Goal: Use online tool/utility: Use online tool/utility

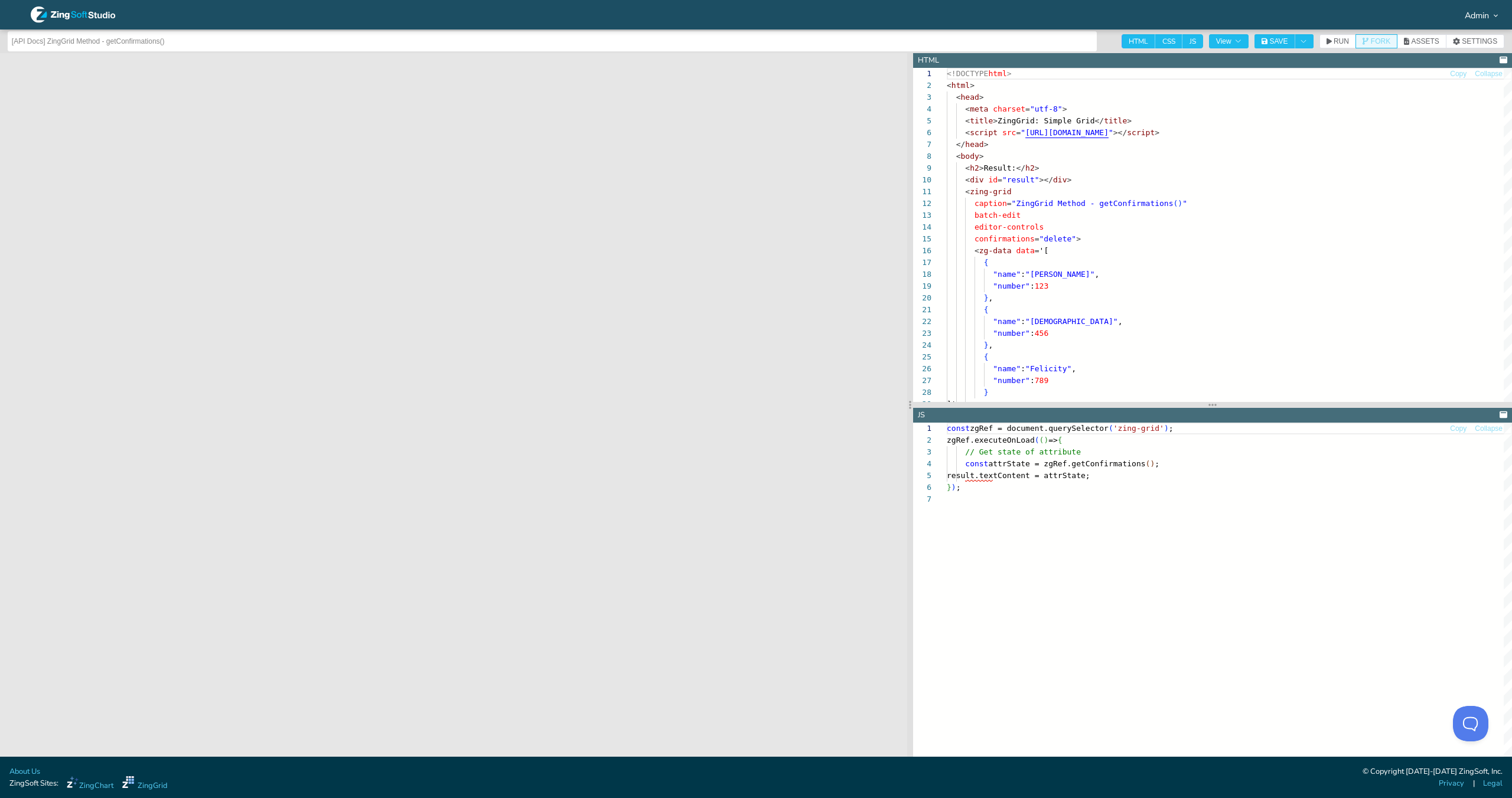
click at [1376, 38] on span "FORK" at bounding box center [1380, 41] width 20 height 7
click at [609, 19] on section "Admin" at bounding box center [756, 14] width 1512 height 30
click at [615, 22] on section "Admin" at bounding box center [756, 14] width 1512 height 30
drag, startPoint x: 615, startPoint y: 22, endPoint x: 617, endPoint y: 32, distance: 10.2
click at [615, 22] on section "Admin" at bounding box center [756, 14] width 1512 height 30
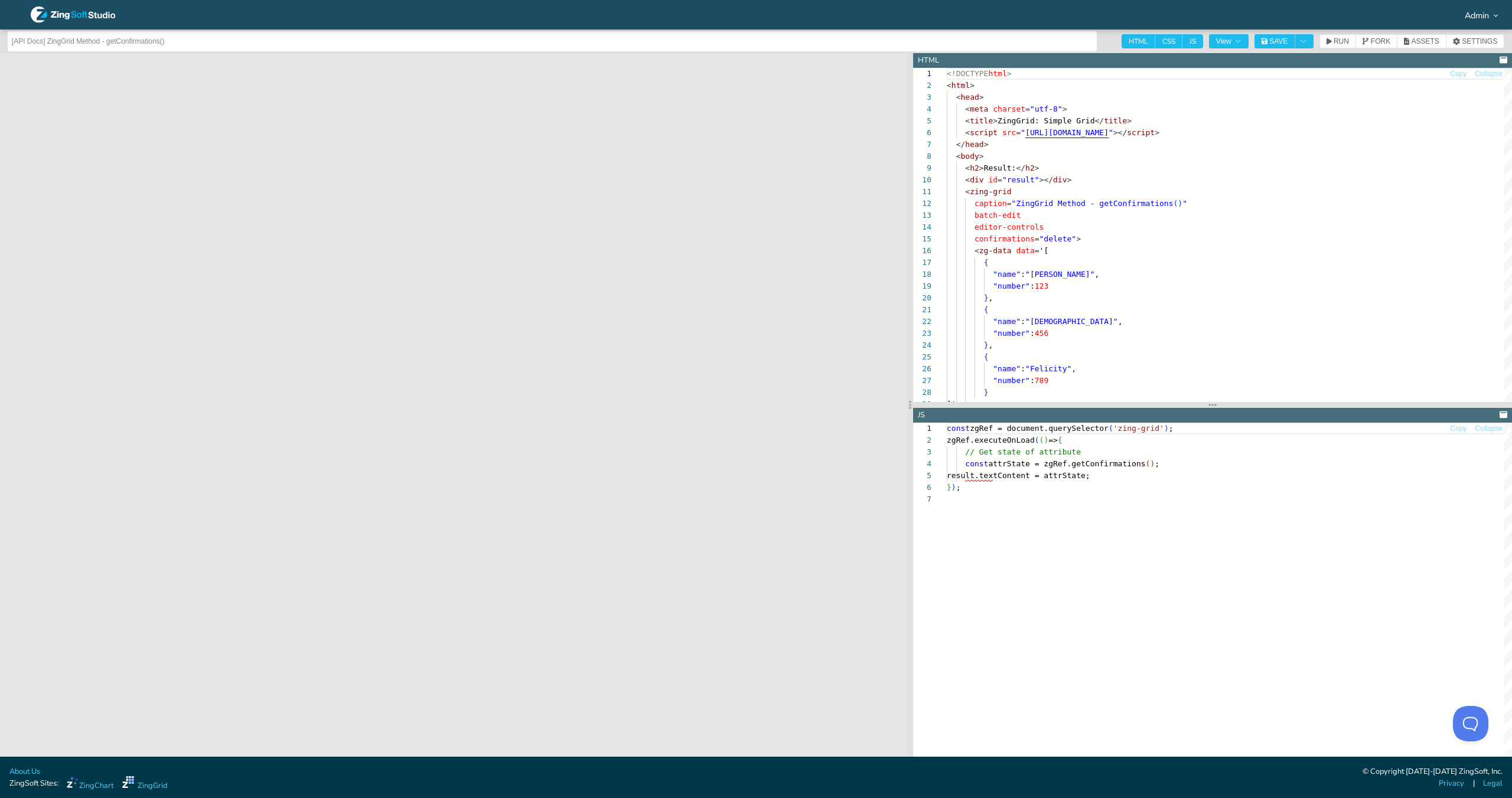
click at [619, 37] on input "[API Docs] ZingGrid Method - getConfirmations()" at bounding box center [552, 41] width 1080 height 19
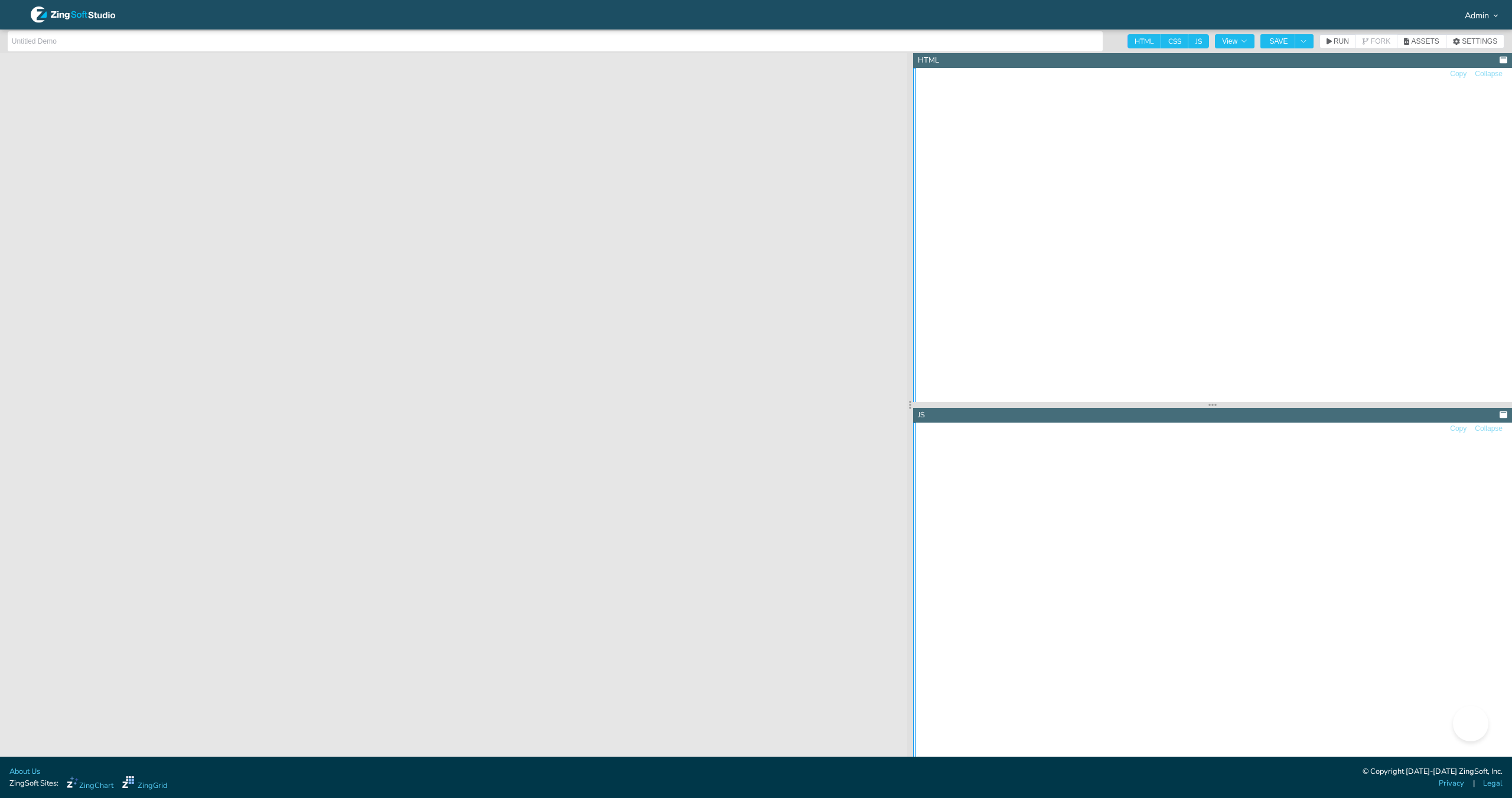
type textarea "<!DOCTYPE html> <html> <head> <meta charset="utf-8"> <title>ZingGrid: Simple Gr…"
type textarea "const zgRef = document.querySelector('zing-grid'); zgRef.executeOnLoad(() => { …"
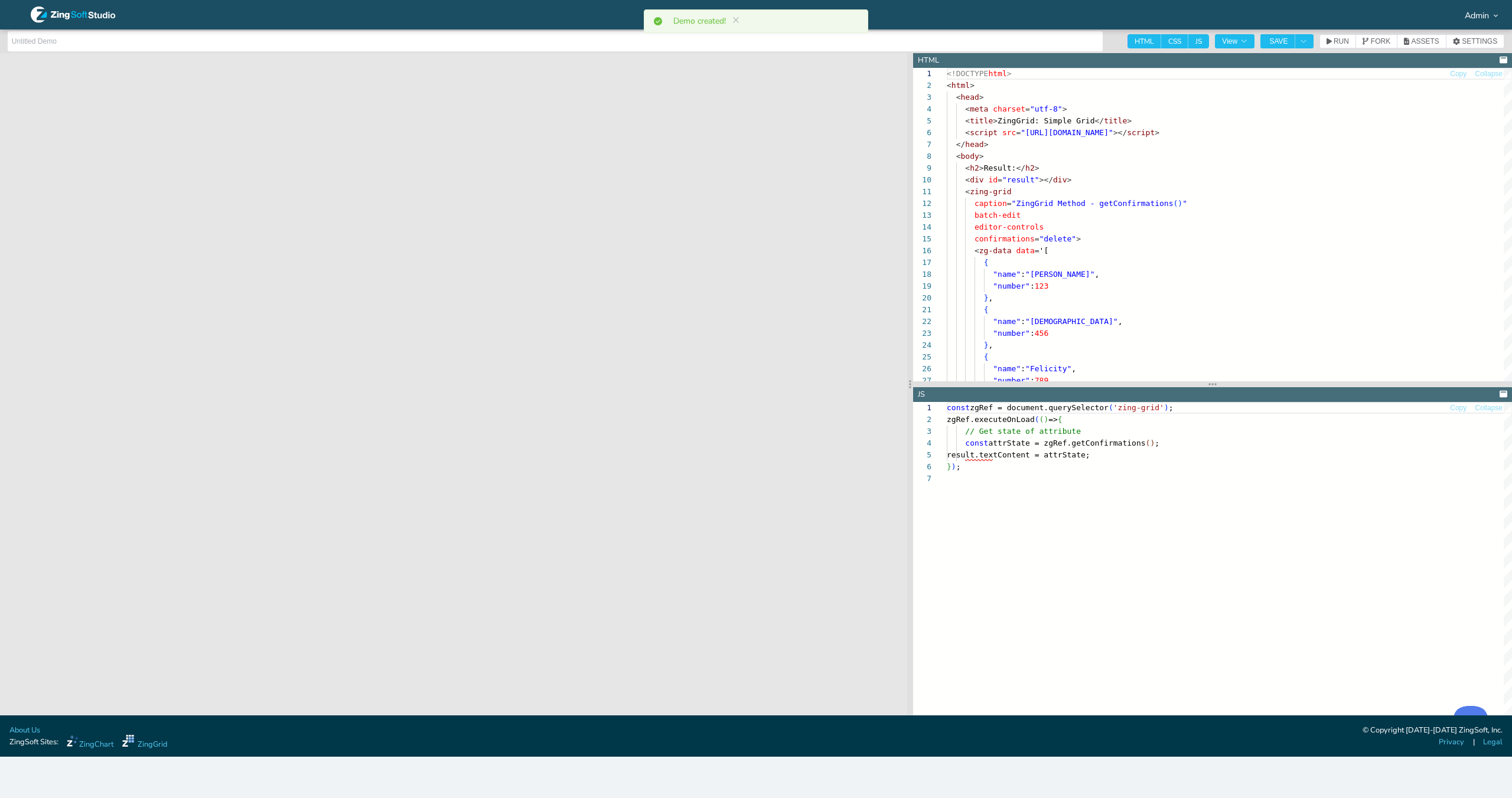
click at [452, 45] on input "text" at bounding box center [555, 41] width 1087 height 19
paste input "https://app.zingsoft.com/demos/create/0NPDW7HG"
click at [625, 38] on input "https://app.zingsoft.com/demos/create/0NPDW7HG" at bounding box center [555, 41] width 1087 height 19
click at [404, 35] on input "https://app.zingsoft.com/demos/create/0NPDW7HG" at bounding box center [555, 41] width 1087 height 19
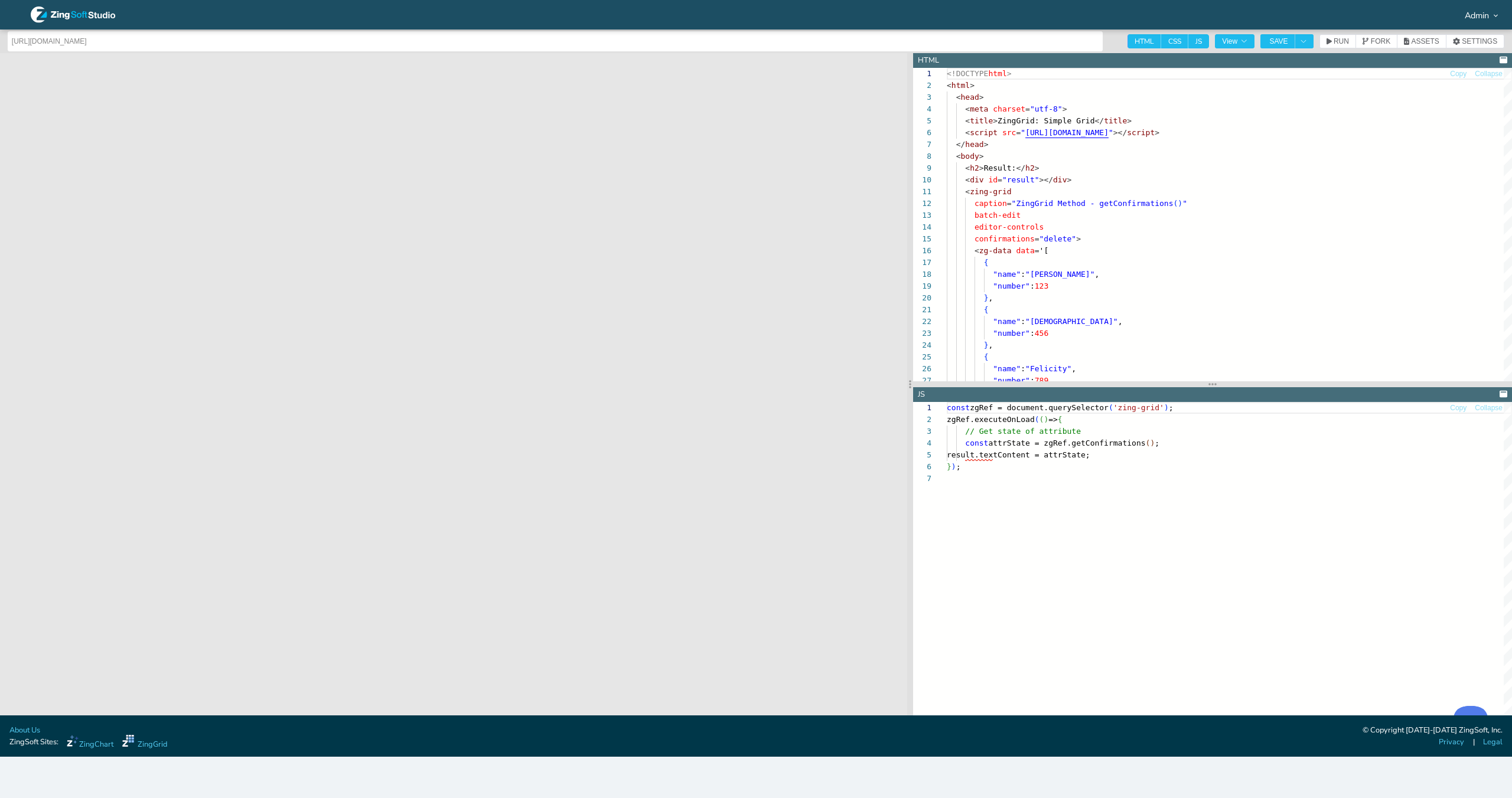
click at [404, 35] on input "https://app.zingsoft.com/demos/create/0NPDW7HG" at bounding box center [555, 41] width 1087 height 19
paste input "[API Docs] ZingGrid Method - getConfirmations()"
click at [135, 43] on input "[API Docs] ZingGrid Method - getConfirmations()" at bounding box center [555, 41] width 1087 height 19
type input "[API Docs] ZingGrid Method - getConstants()"
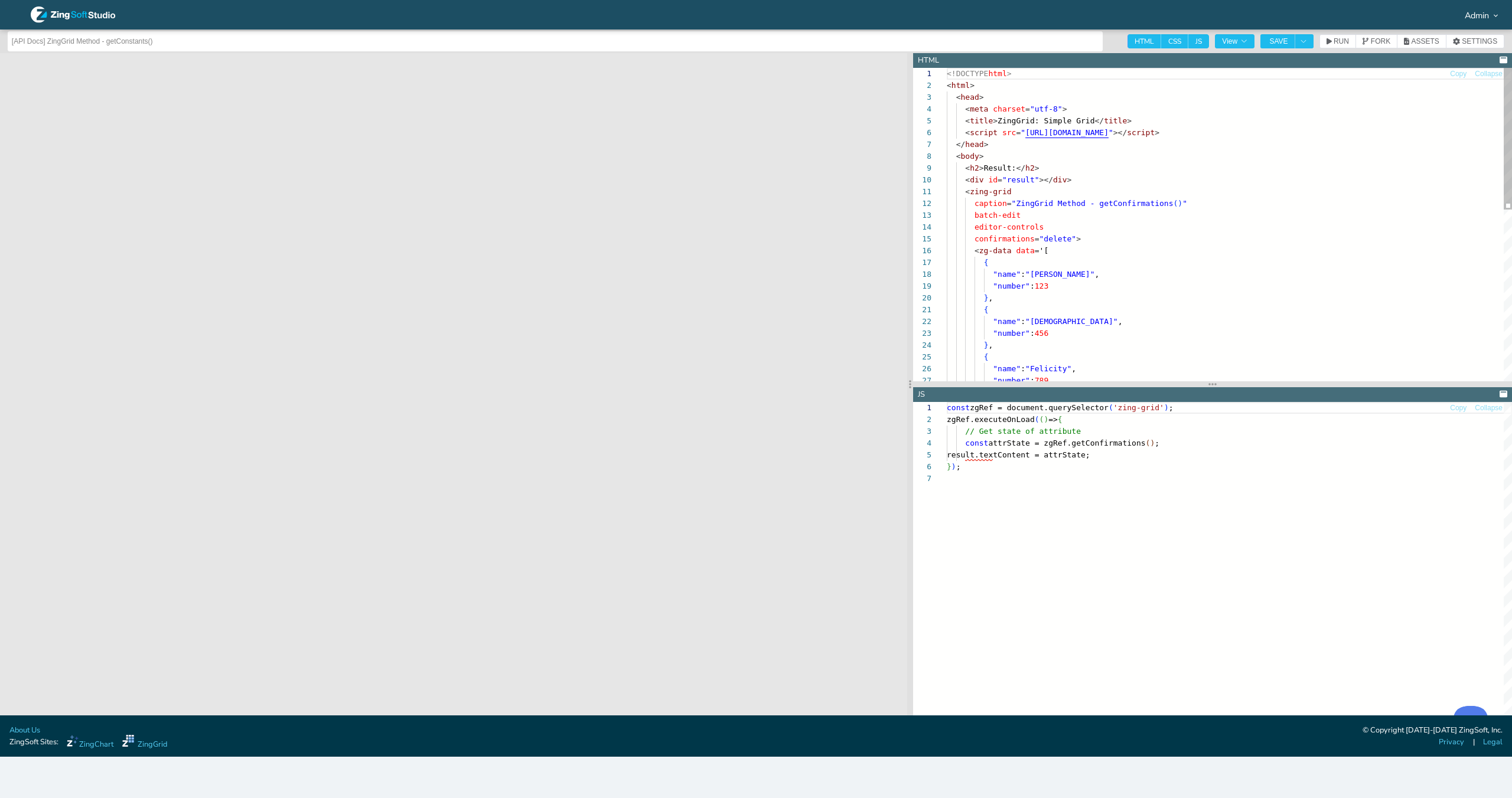
click at [1132, 204] on span ""ZingGrid Method - getConfirmations" at bounding box center [1092, 203] width 162 height 9
drag, startPoint x: 1076, startPoint y: 237, endPoint x: 1202, endPoint y: 205, distance: 130.0
click at [1202, 205] on div "<!DOCTYPE html > < html > < head > < meta charset = "utf-8" > < title > ZingGri…" at bounding box center [1229, 414] width 565 height 691
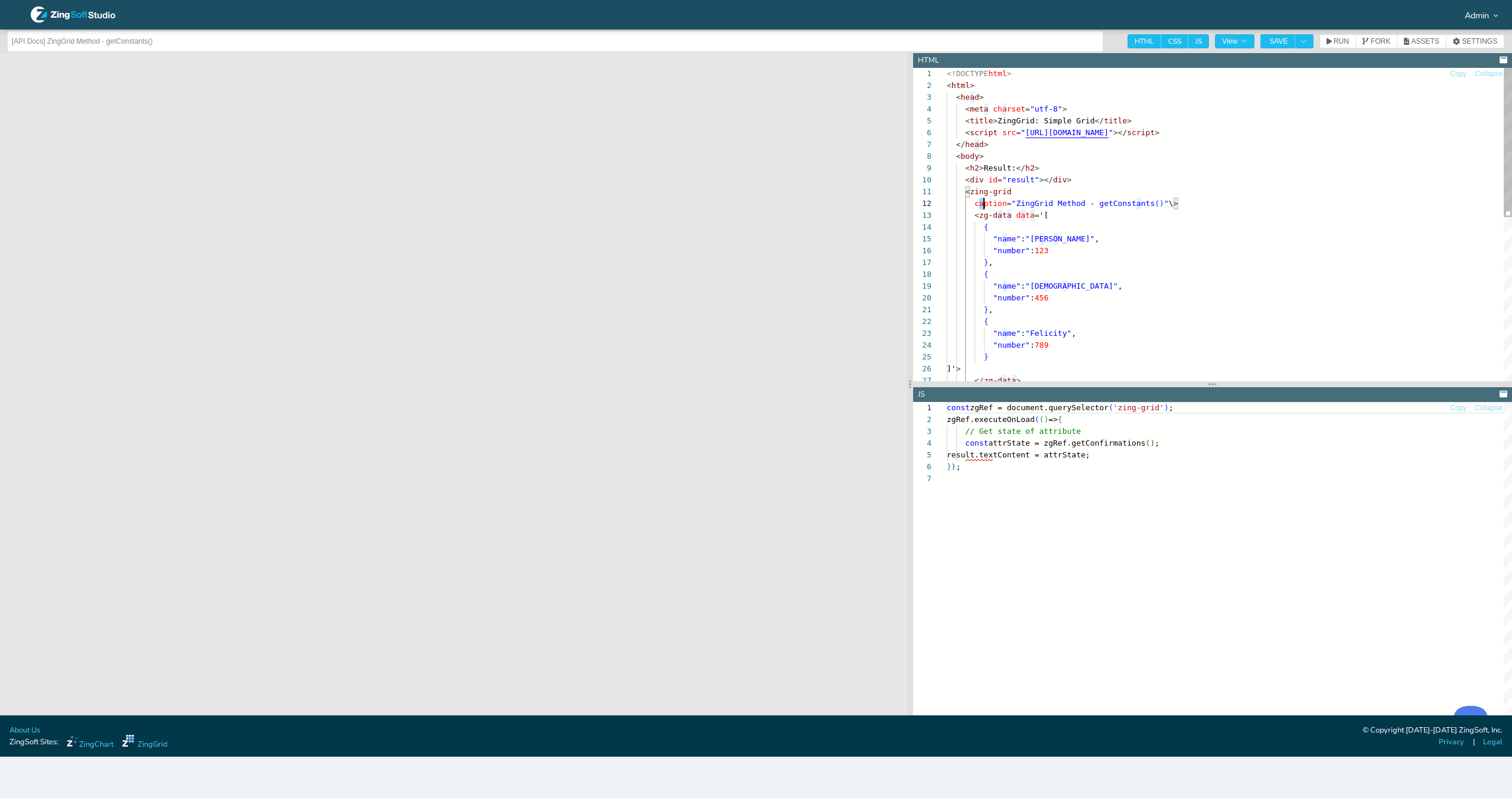
scroll to position [12, 79]
drag, startPoint x: 977, startPoint y: 207, endPoint x: 1025, endPoint y: 195, distance: 49.5
click at [1025, 195] on div "<!DOCTYPE html > < html > < head > < meta charset = "utf-8" > < title > ZingGri…" at bounding box center [1229, 396] width 565 height 656
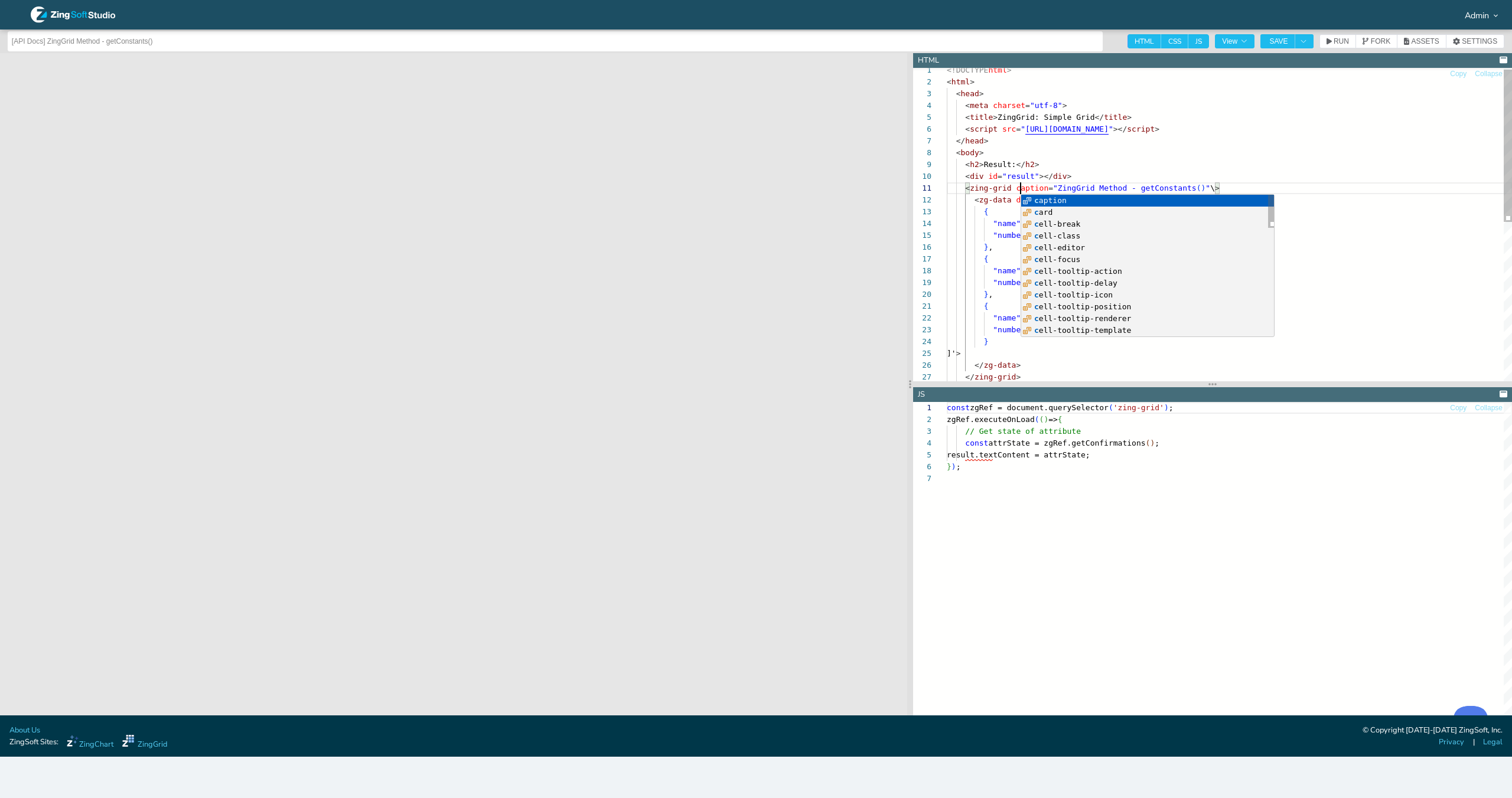
scroll to position [0, 74]
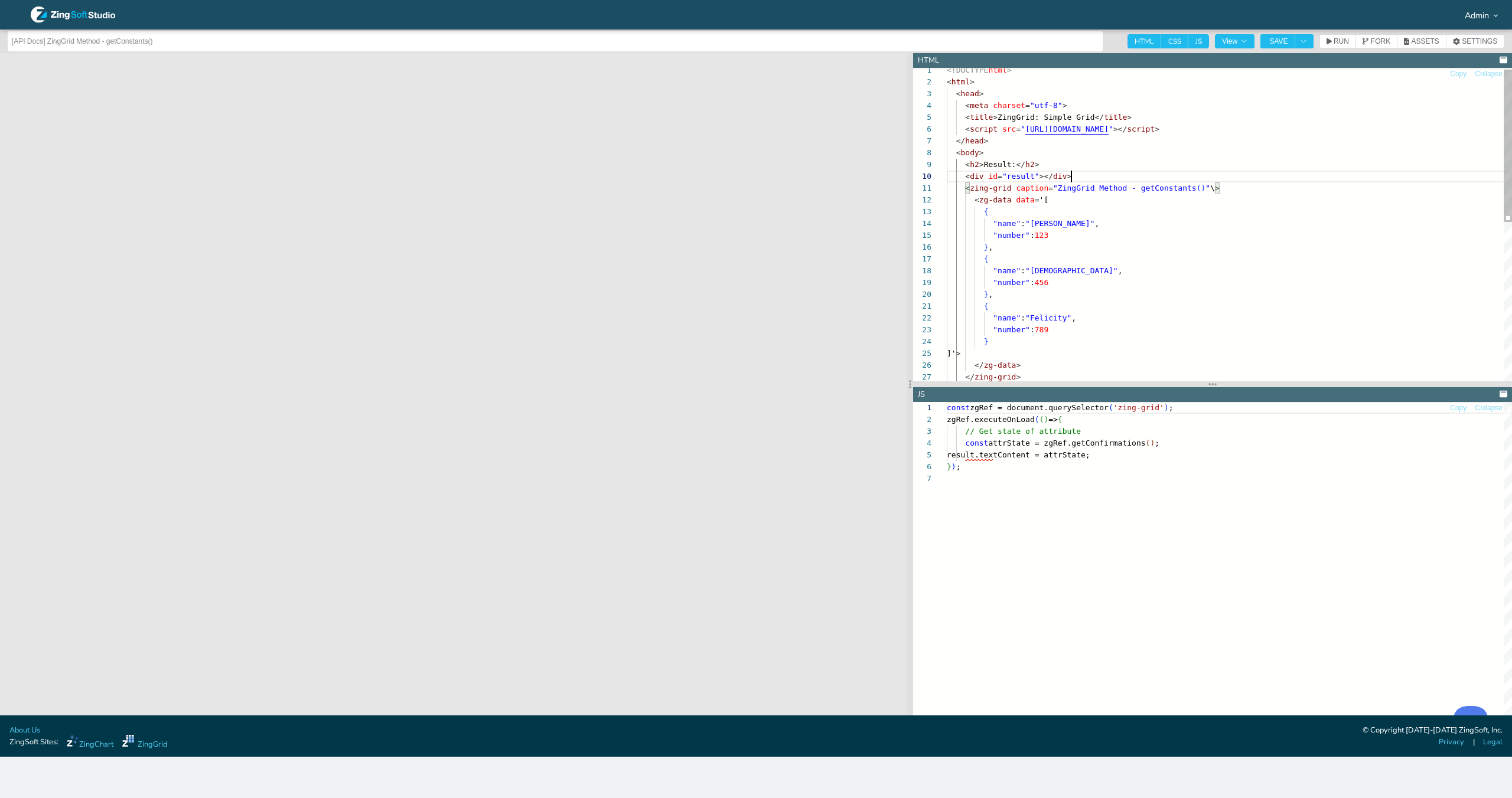
click at [1156, 171] on div "<!DOCTYPE html > < html > < head > < meta charset = "utf-8" > < title > ZingGri…" at bounding box center [1229, 386] width 565 height 644
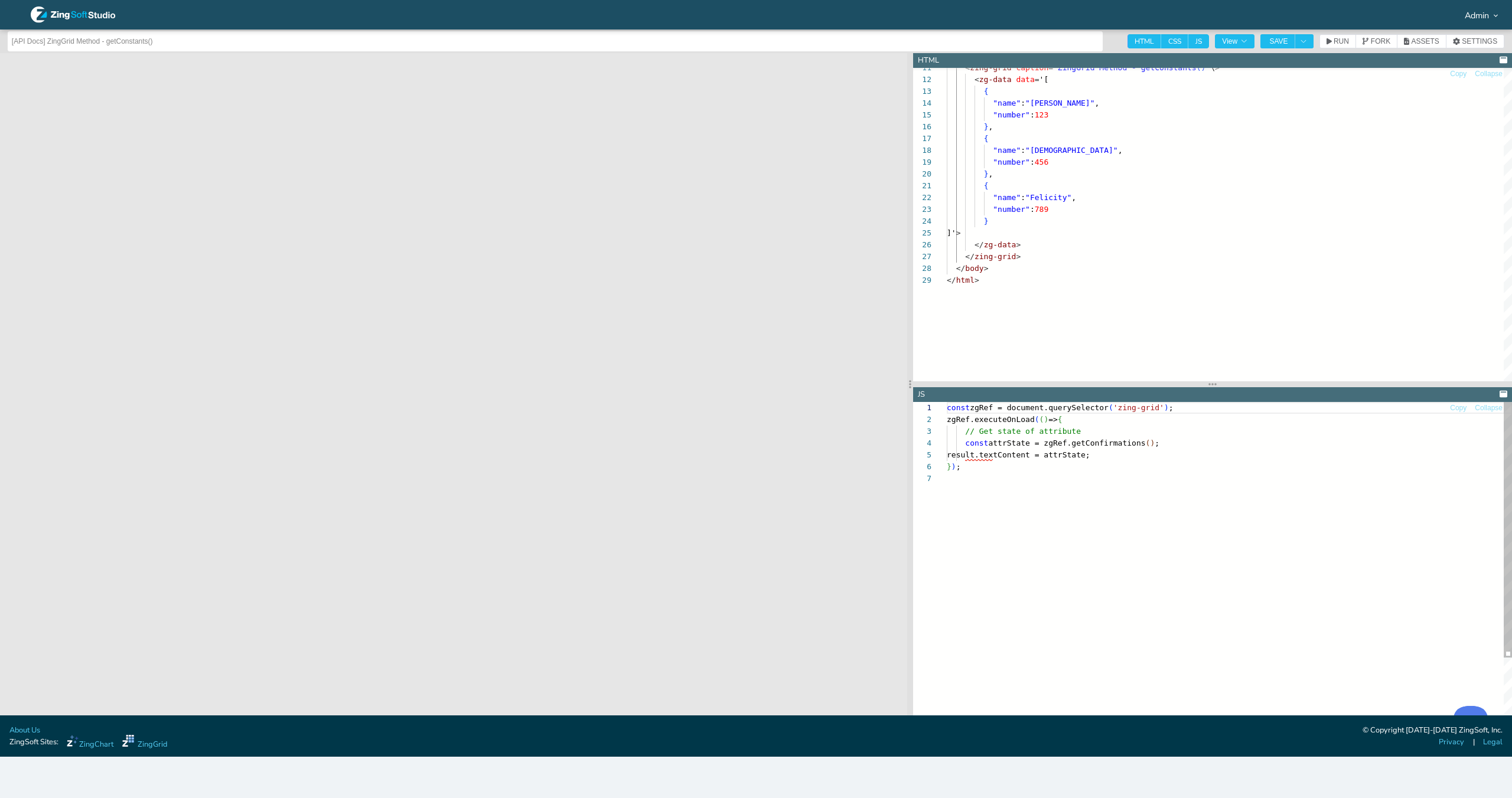
type textarea "<!DOCTYPE html> <html> <head> <meta charset="utf-8"> <title>ZingGrid: Simple Gr…"
click at [1109, 444] on div "const zgRef = document.querySelector ( 'zing-grid' ) ; zgRef.executeOnLoad ( ( …" at bounding box center [1229, 594] width 565 height 384
click at [1023, 444] on div "const zgRef = document.querySelector ( 'zing-grid' ) ; zgRef.executeOnLoad ( ( …" at bounding box center [1229, 594] width 565 height 384
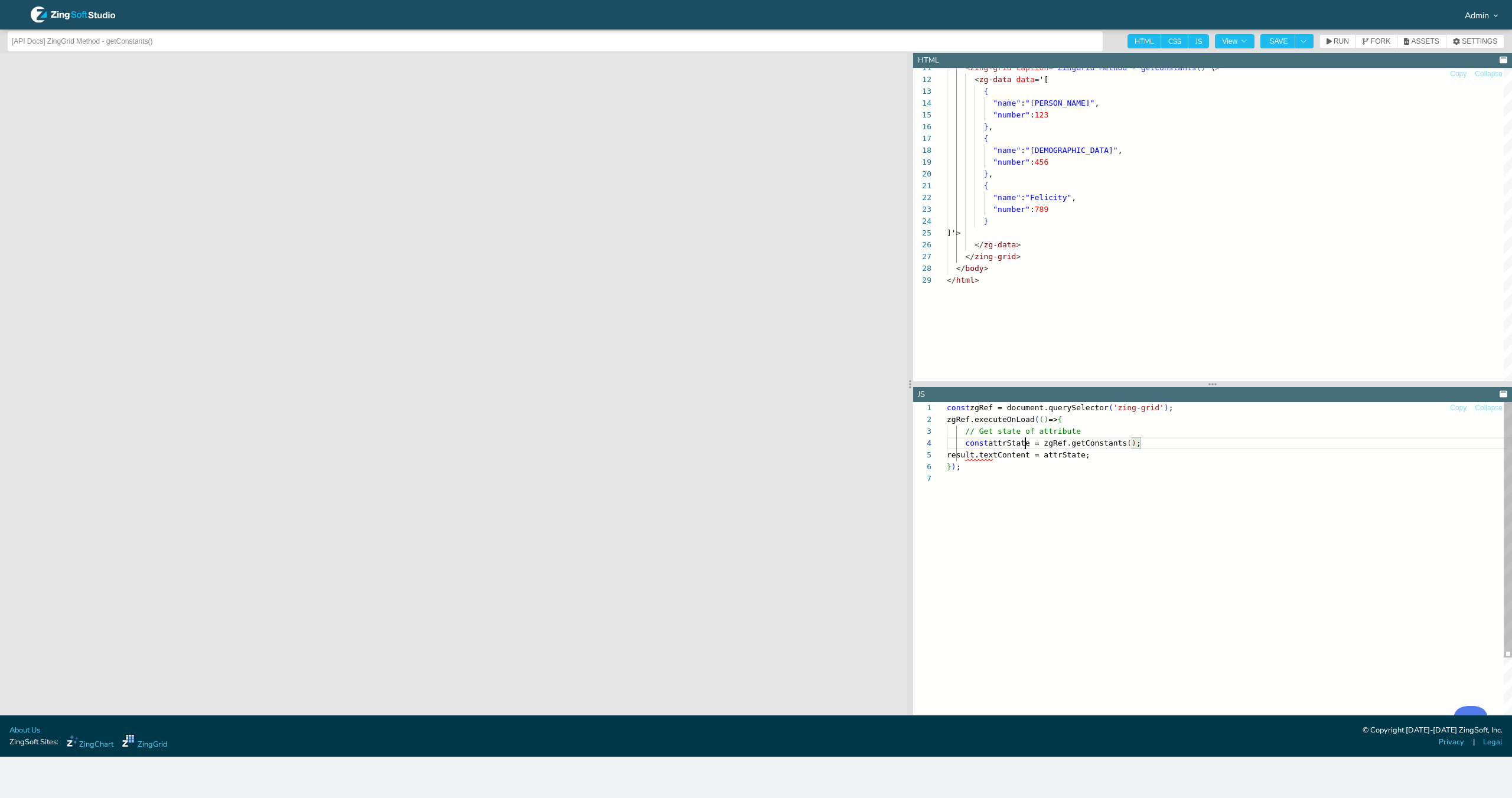
scroll to position [35, 88]
click at [1023, 444] on span "attrState = zgRef.getConstants" at bounding box center [1057, 443] width 139 height 9
click at [1024, 443] on div "const zgRef = document.querySelector ( 'zing-grid' ) ; zgRef.executeOnLoad ( ( …" at bounding box center [1229, 594] width 565 height 384
click at [1077, 451] on div "const zgRef = document.querySelector ( 'zing-grid' ) ; zgRef.executeOnLoad ( ( …" at bounding box center [1229, 594] width 565 height 384
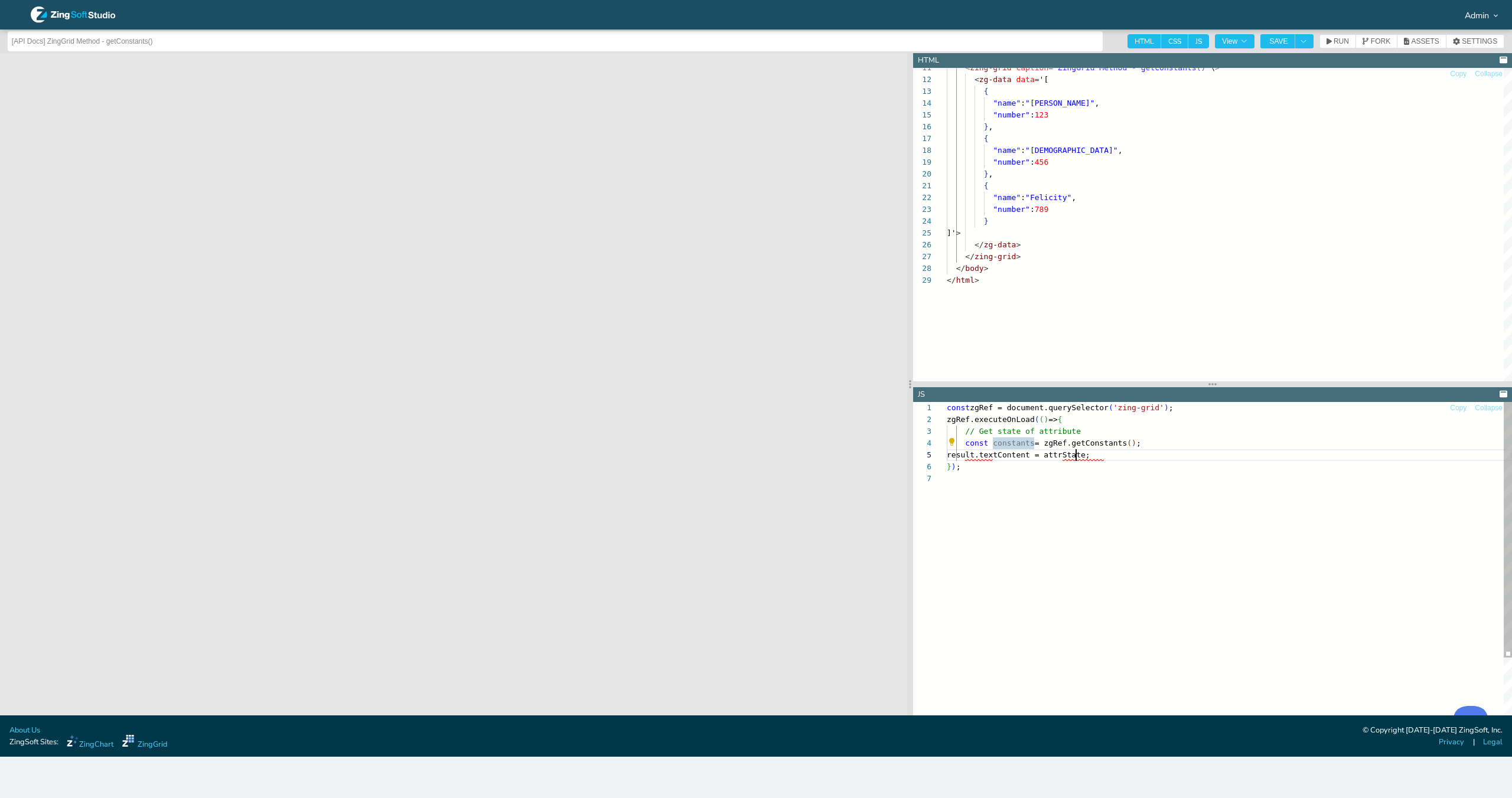
click at [1077, 451] on div "const zgRef = document.querySelector ( 'zing-grid' ) ; zgRef.executeOnLoad ( ( …" at bounding box center [1229, 594] width 565 height 384
click at [1342, 43] on span "RUN" at bounding box center [1341, 41] width 15 height 7
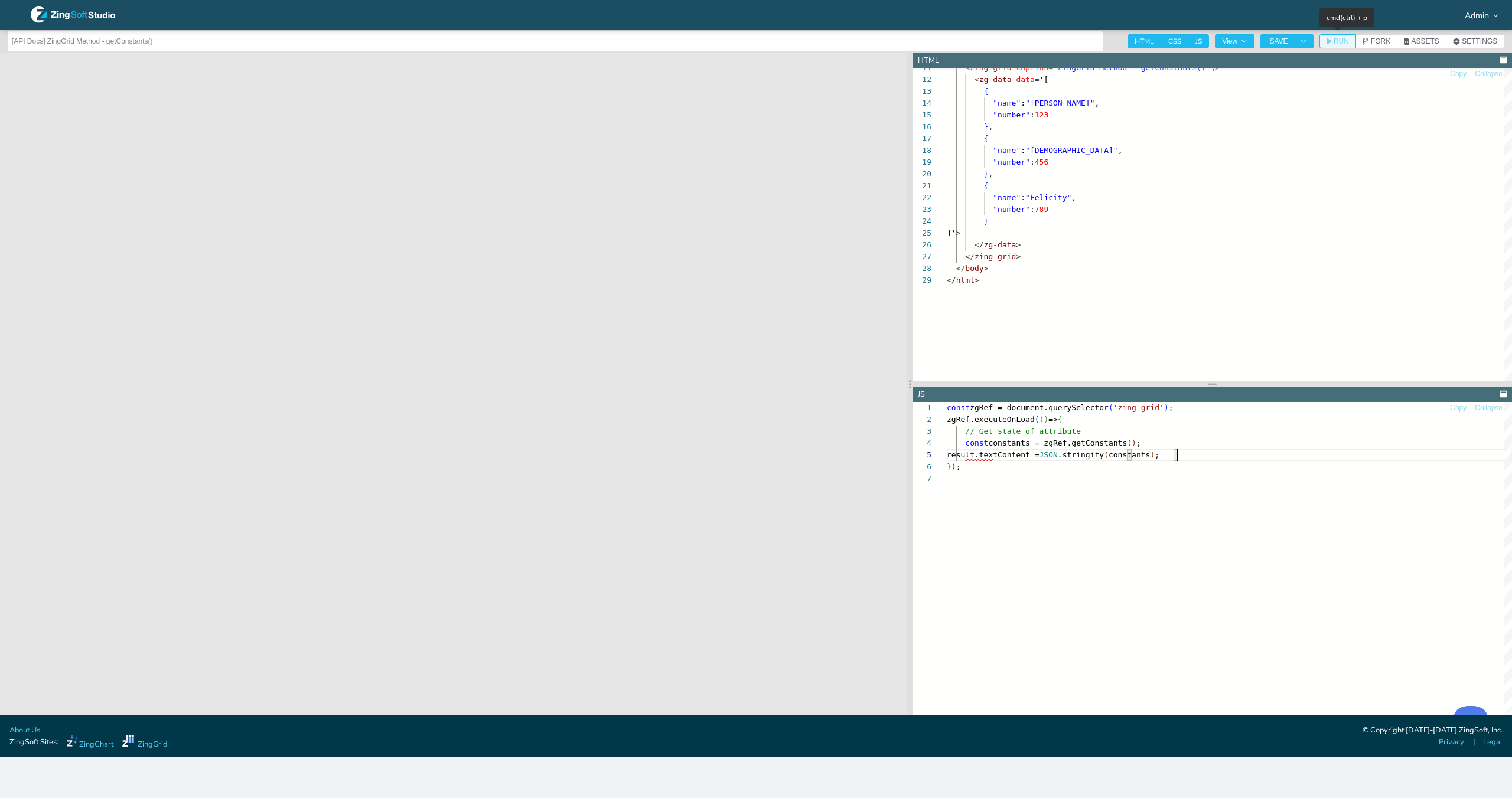
type textarea "const zgRef = document.querySelector('zing-grid'); zgRef.executeOnLoad(() => { …"
click at [1340, 45] on button "RUN" at bounding box center [1338, 41] width 37 height 14
click at [1286, 38] on span "SAVE" at bounding box center [1278, 41] width 18 height 7
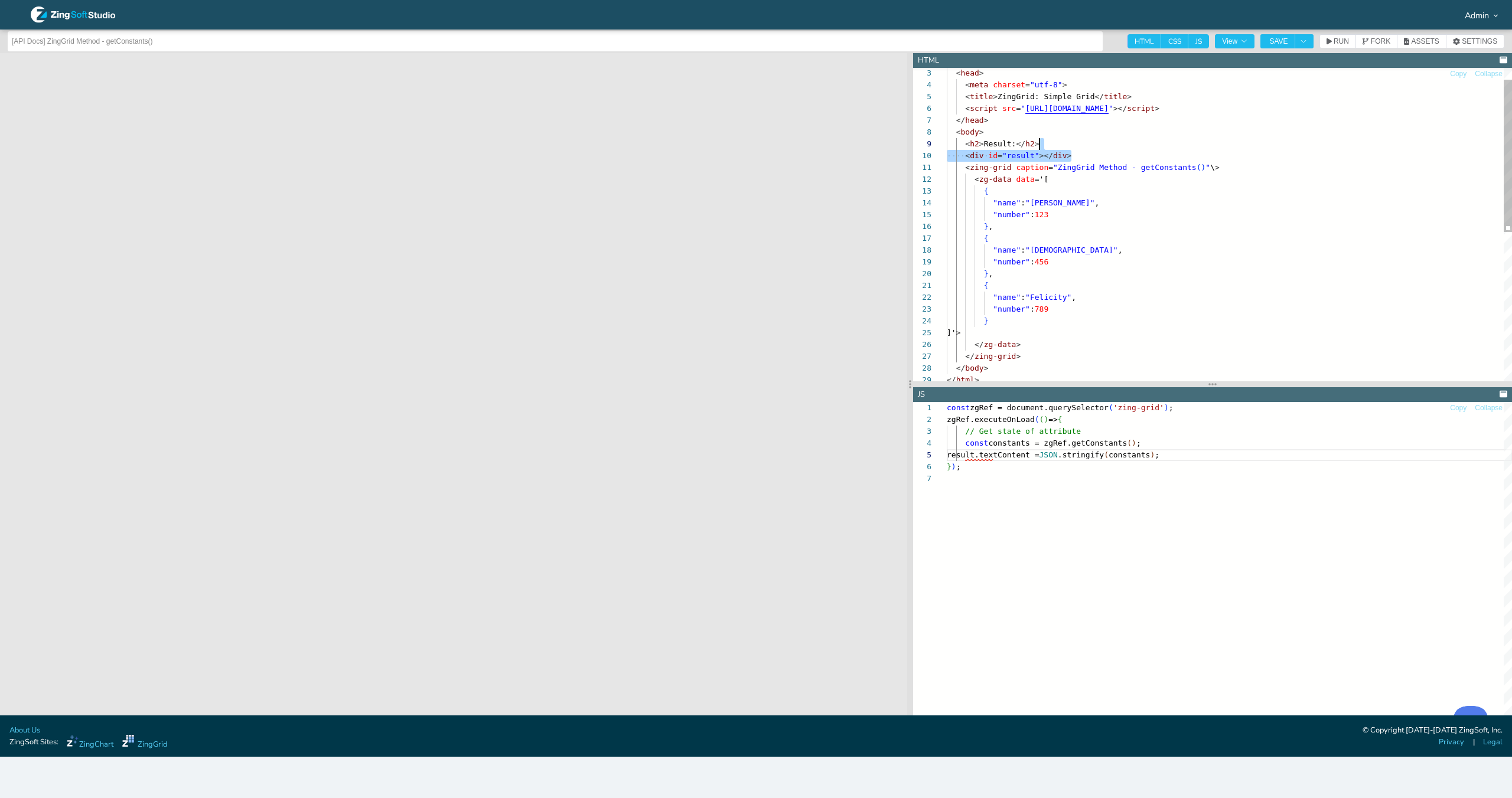
scroll to position [94, 92]
drag, startPoint x: 1087, startPoint y: 151, endPoint x: 1082, endPoint y: 144, distance: 8.6
click at [1082, 144] on div "< zing-grid caption = "ZingGrid Method - getConstants ( ) " \ > < zg-data data …" at bounding box center [1229, 366] width 565 height 644
click at [1090, 151] on div "< zing-grid caption = "ZingGrid Method - getConstants ( ) " \ > < zg-data data …" at bounding box center [1229, 366] width 565 height 644
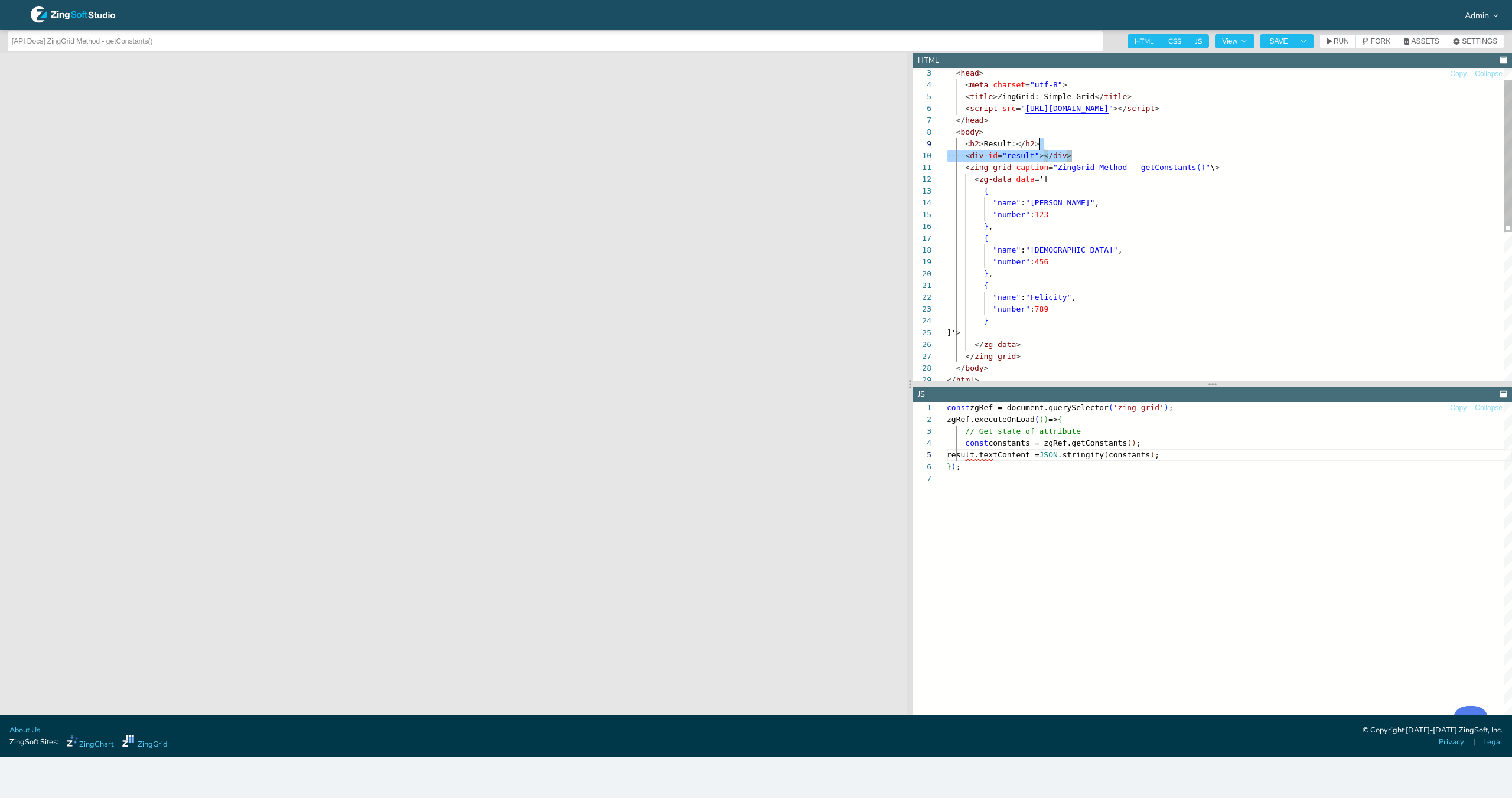
scroll to position [83, 37]
drag, startPoint x: 1097, startPoint y: 153, endPoint x: 1074, endPoint y: 135, distance: 29.2
click at [1074, 135] on div "< zing-grid caption = "ZingGrid Method - getConstants ( ) " \ > < zg-data data …" at bounding box center [1229, 366] width 565 height 644
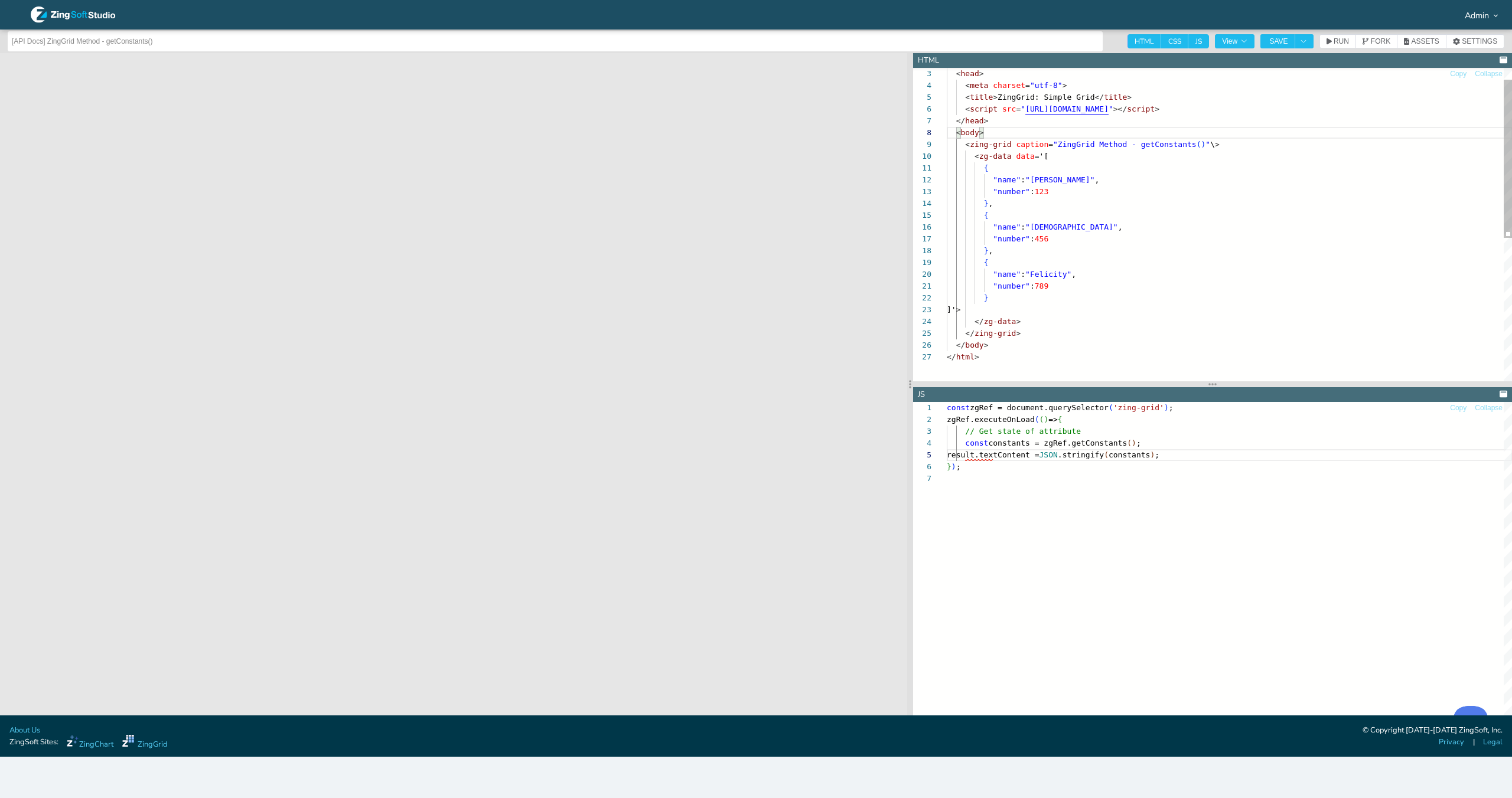
scroll to position [47, 74]
click at [1046, 335] on div "< zing-grid caption = "ZingGrid Method - getConstants ( ) " \ > < zg-data data …" at bounding box center [1229, 355] width 565 height 620
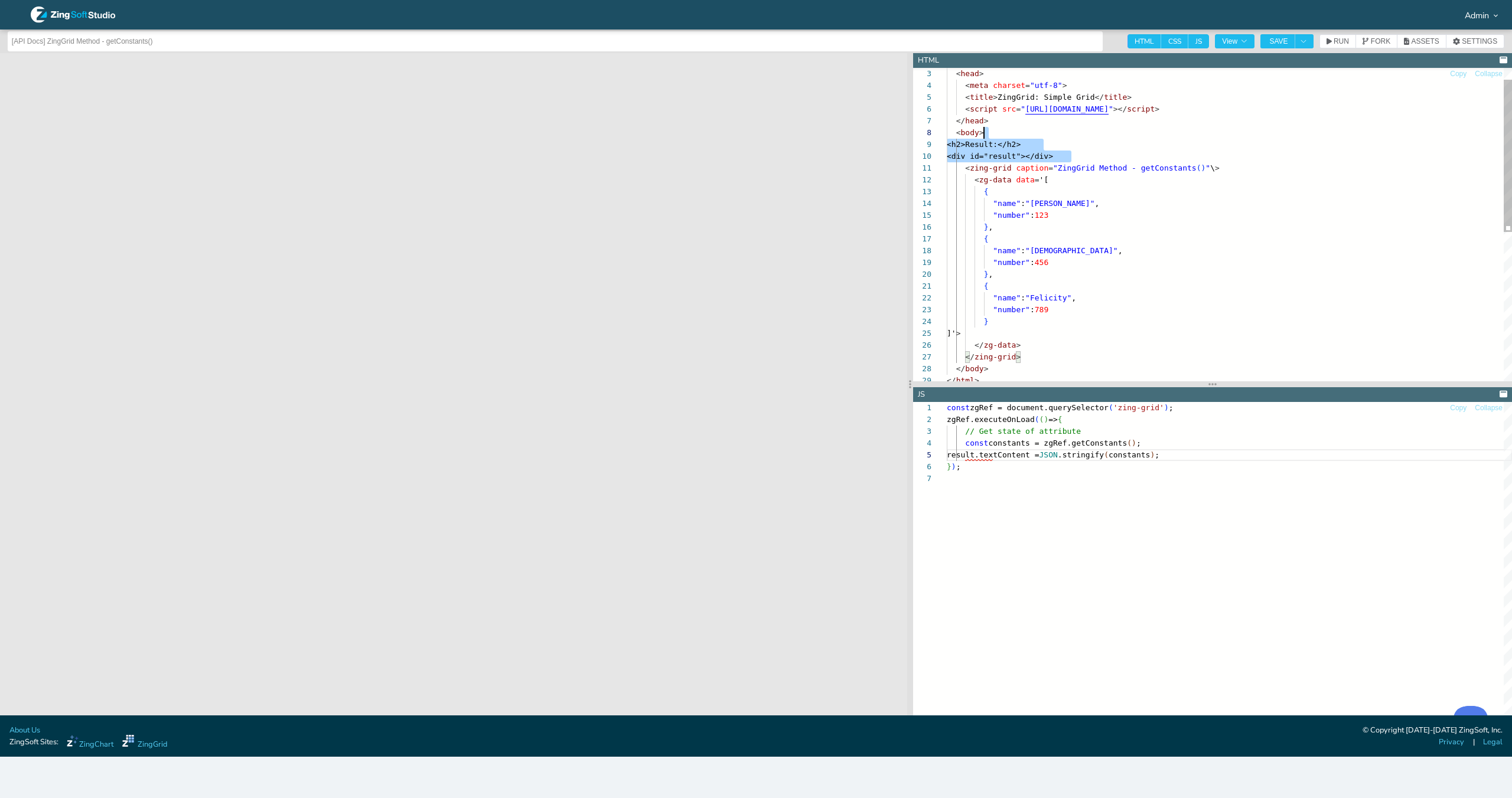
scroll to position [83, 37]
drag, startPoint x: 1056, startPoint y: 298, endPoint x: 1164, endPoint y: 146, distance: 186.5
type textarea "{ "name": "Felicity", "number": 789 } ]'> </zg-data> </zing-grid> </body> </htm…"
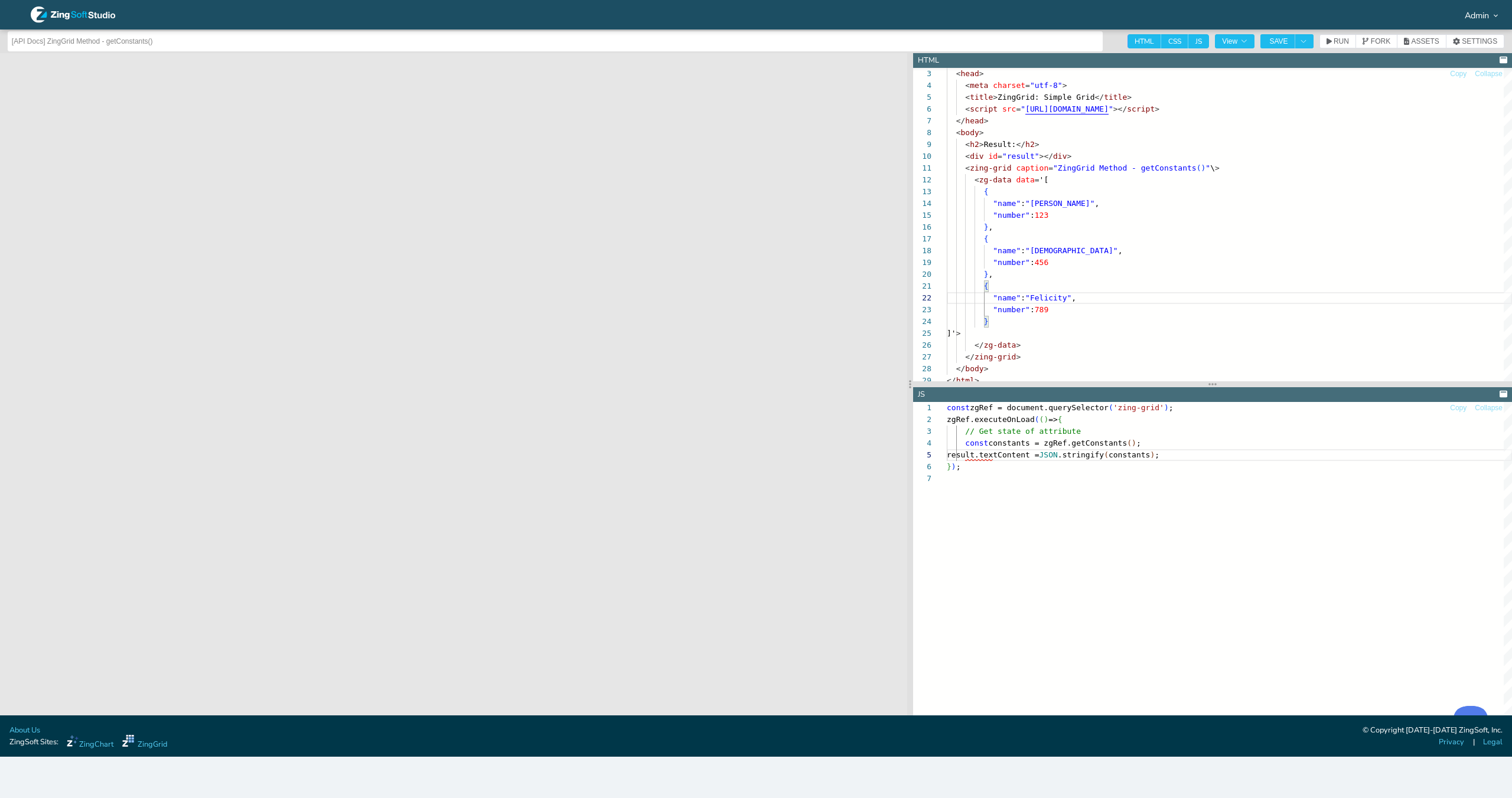
click at [1175, 38] on span "CSS" at bounding box center [1174, 41] width 27 height 14
click at [1169, 38] on input "CSS" at bounding box center [1165, 38] width 8 height 8
checkbox input "false"
